Goal: Check status

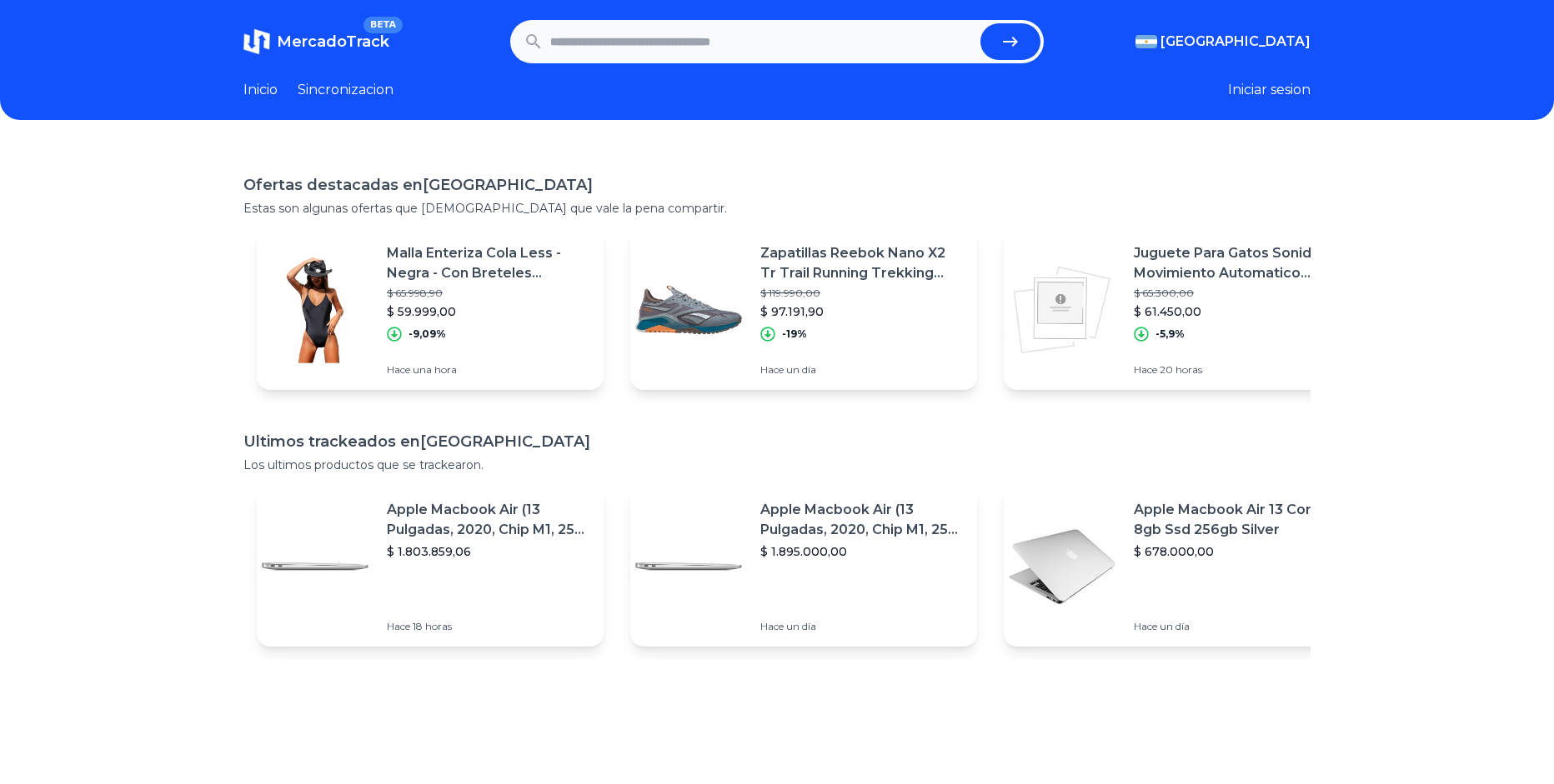
click at [701, 45] on input "text" at bounding box center [761, 42] width 423 height 37
paste input "**********"
click at [1021, 45] on icon "submit" at bounding box center [1010, 42] width 20 height 20
type input "**********"
